Goal: Transaction & Acquisition: Purchase product/service

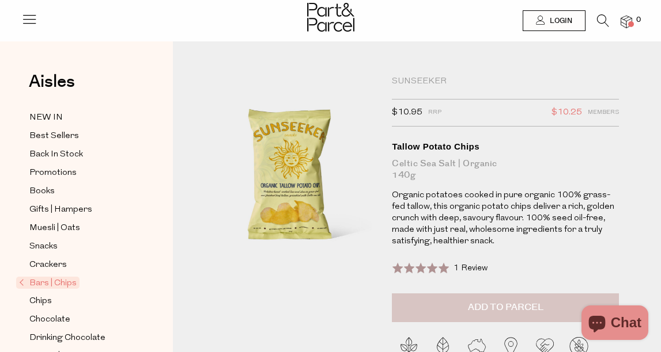
click at [487, 299] on button "Add to Parcel" at bounding box center [505, 308] width 227 height 29
click at [600, 300] on button "button" at bounding box center [602, 306] width 33 height 25
type input "2"
click at [601, 301] on button "button" at bounding box center [602, 306] width 33 height 25
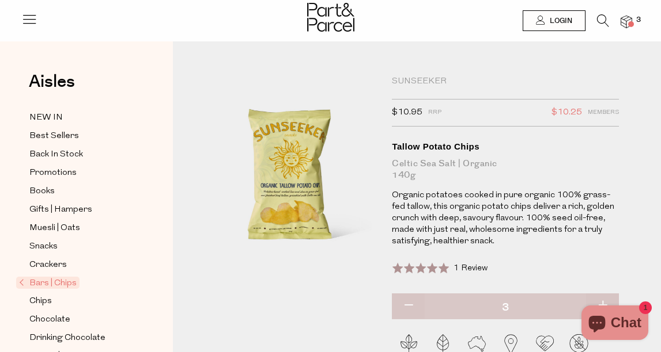
click at [601, 301] on button "button" at bounding box center [602, 306] width 33 height 25
type input "4"
click at [604, 297] on button "button" at bounding box center [602, 306] width 33 height 25
type input "5"
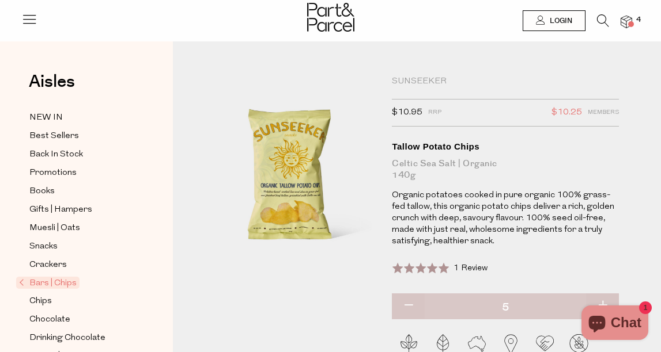
type input "5"
click at [602, 299] on button "button" at bounding box center [602, 306] width 33 height 25
type input "6"
click at [602, 299] on button "button" at bounding box center [602, 306] width 33 height 25
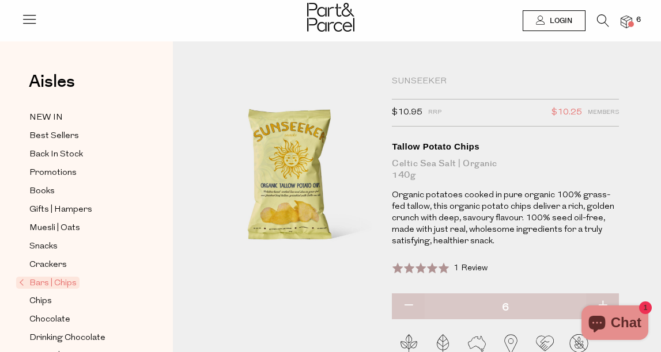
type input "7"
click at [602, 299] on button "button" at bounding box center [602, 306] width 33 height 25
type input "8"
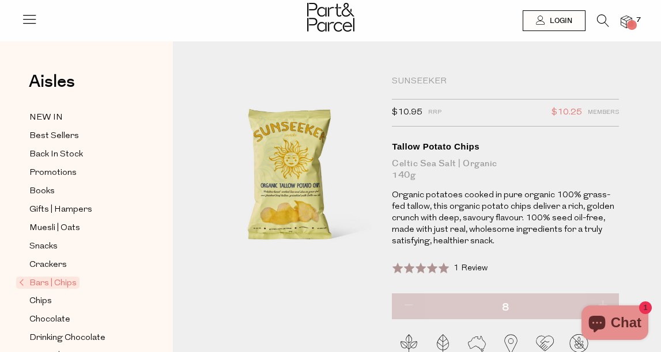
click at [602, 299] on button "button" at bounding box center [602, 306] width 33 height 25
click at [602, 302] on button "button" at bounding box center [602, 306] width 33 height 25
type input "10"
click at [635, 21] on span "10" at bounding box center [640, 20] width 15 height 10
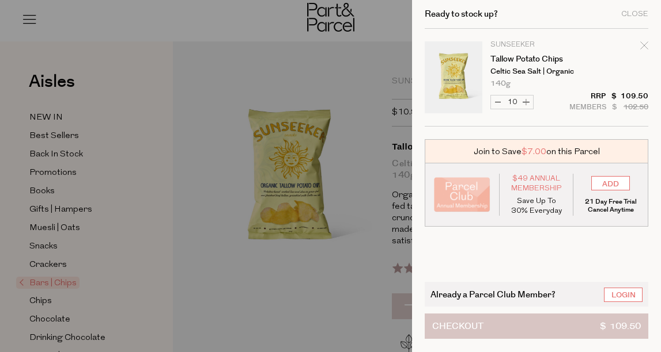
click at [527, 326] on button "Checkout $ 109.50" at bounding box center [535, 326] width 223 height 25
